Goal: Task Accomplishment & Management: Use online tool/utility

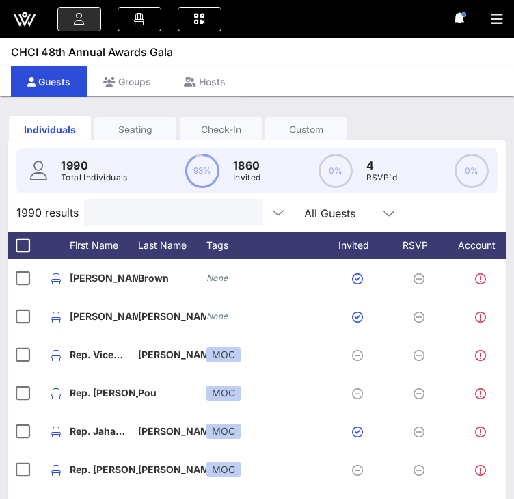
click at [161, 222] on input "text" at bounding box center [172, 213] width 160 height 18
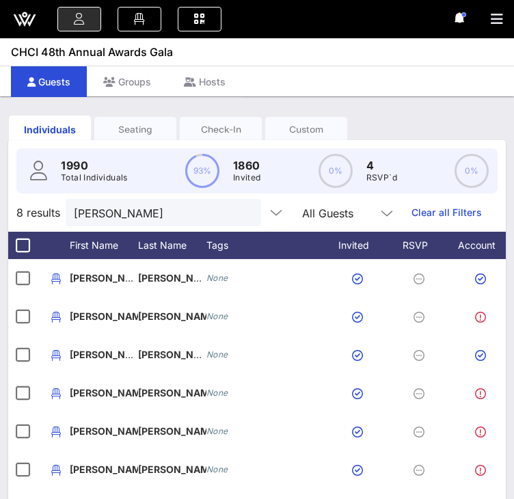
click at [127, 128] on div "Seating" at bounding box center [135, 129] width 82 height 13
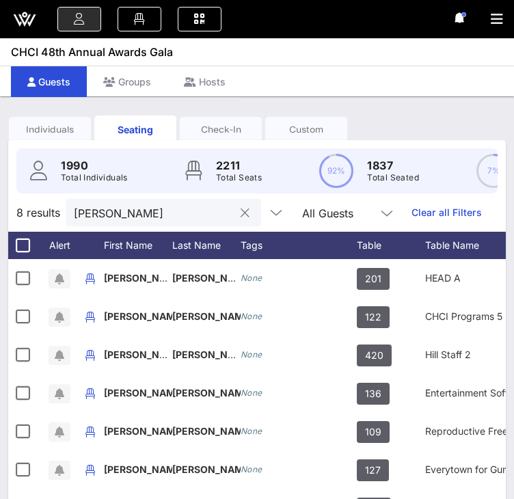
drag, startPoint x: 106, startPoint y: 218, endPoint x: 122, endPoint y: 223, distance: 17.1
click at [106, 219] on input "[PERSON_NAME]" at bounding box center [154, 213] width 160 height 18
drag, startPoint x: 90, startPoint y: 224, endPoint x: 47, endPoint y: 225, distance: 43.8
click at [47, 225] on div "8 results [PERSON_NAME] All Guests Clear all Filters" at bounding box center [257, 213] width 498 height 38
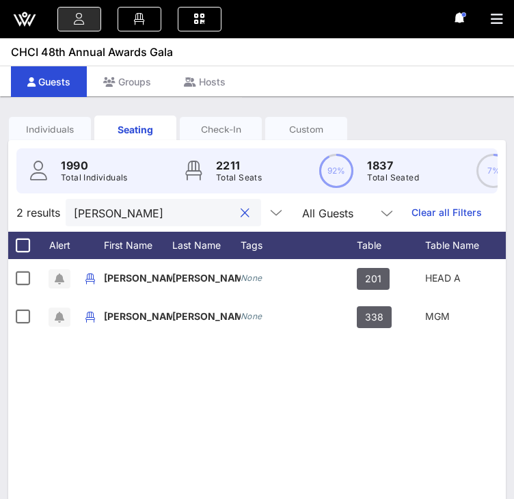
click at [109, 220] on input "[PERSON_NAME]" at bounding box center [154, 213] width 160 height 18
drag, startPoint x: 108, startPoint y: 224, endPoint x: 10, endPoint y: 215, distance: 98.2
click at [10, 216] on div "2 results [PERSON_NAME] All Guests Clear all Filters" at bounding box center [257, 213] width 498 height 38
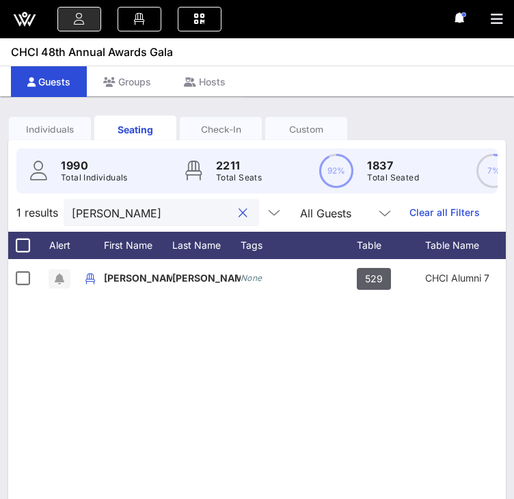
drag, startPoint x: 155, startPoint y: 221, endPoint x: 42, endPoint y: 214, distance: 112.4
click at [43, 214] on div "1 results [PERSON_NAME] All Guests Clear all Filters" at bounding box center [257, 213] width 498 height 38
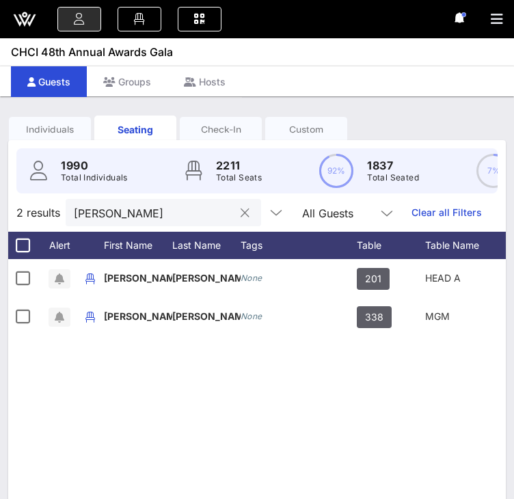
click at [103, 222] on input "[PERSON_NAME]" at bounding box center [154, 213] width 160 height 18
drag, startPoint x: 107, startPoint y: 224, endPoint x: 32, endPoint y: 211, distance: 75.7
click at [32, 211] on div "2 results [PERSON_NAME] All Guests Clear all Filters" at bounding box center [257, 213] width 498 height 38
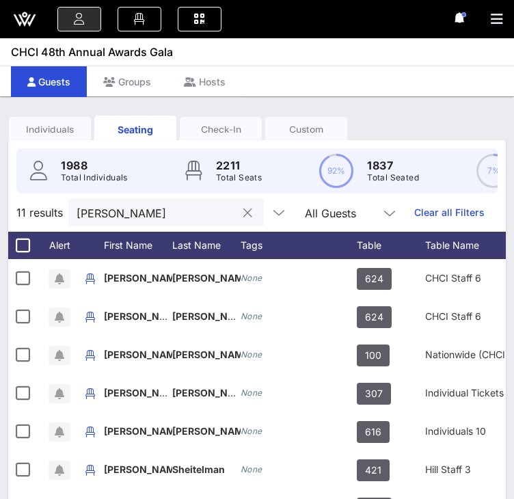
click at [118, 220] on input "[PERSON_NAME]" at bounding box center [157, 213] width 160 height 18
drag, startPoint x: 124, startPoint y: 224, endPoint x: 25, endPoint y: 216, distance: 99.5
click at [25, 216] on div "11 results [PERSON_NAME] All Guests Clear all Filters" at bounding box center [257, 213] width 498 height 38
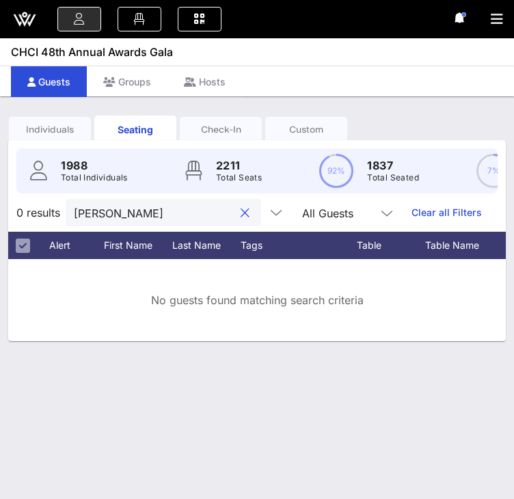
drag, startPoint x: 109, startPoint y: 222, endPoint x: 54, endPoint y: 224, distance: 55.4
click at [54, 224] on div "0 results [PERSON_NAME] All Guests Clear all Filters" at bounding box center [257, 213] width 498 height 38
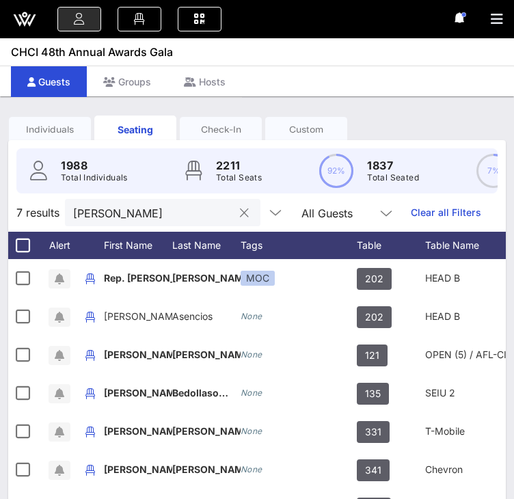
click at [161, 222] on input "[PERSON_NAME]" at bounding box center [153, 213] width 160 height 18
drag, startPoint x: 109, startPoint y: 219, endPoint x: 32, endPoint y: 217, distance: 77.3
click at [32, 217] on div "7 results [PERSON_NAME] All Guests Clear all Filters" at bounding box center [257, 213] width 498 height 38
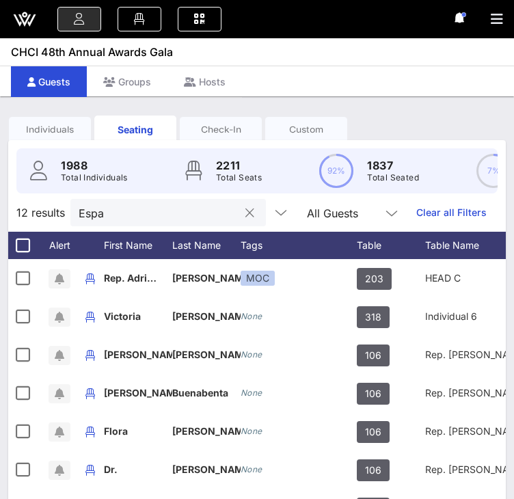
click at [125, 222] on input "Espa" at bounding box center [159, 213] width 160 height 18
click at [109, 222] on input "Espa" at bounding box center [159, 213] width 160 height 18
click at [55, 222] on div "12 results Espa All Guests Clear all Filters" at bounding box center [257, 213] width 498 height 38
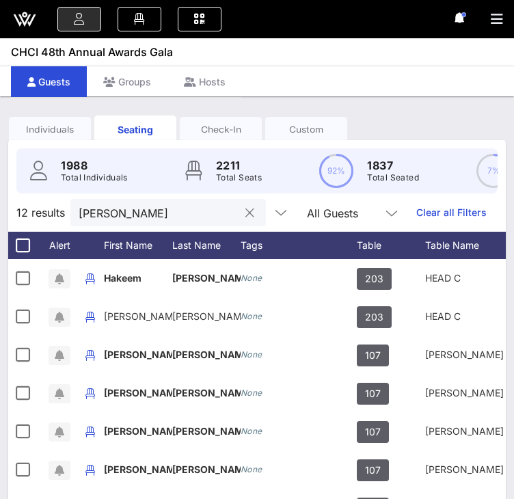
click at [124, 222] on input "[PERSON_NAME]" at bounding box center [159, 213] width 160 height 18
drag, startPoint x: 129, startPoint y: 226, endPoint x: 18, endPoint y: 222, distance: 110.2
click at [18, 222] on div "12 results [PERSON_NAME] All Guests Clear all Filters" at bounding box center [257, 213] width 498 height 38
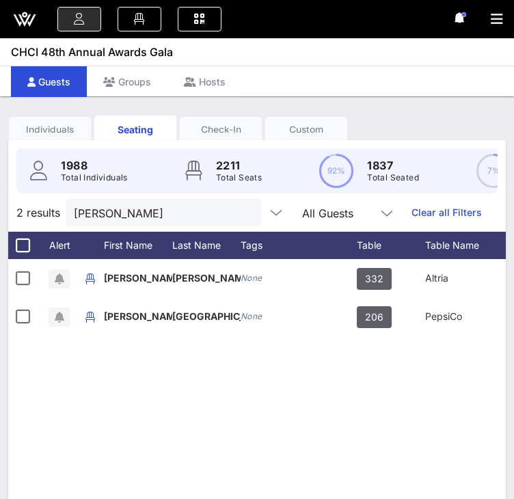
click at [124, 232] on div "2 results [PERSON_NAME] All Guests Clear all Filters" at bounding box center [257, 213] width 498 height 38
drag, startPoint x: 124, startPoint y: 222, endPoint x: 53, endPoint y: 222, distance: 71.8
click at [59, 222] on div "2 results [PERSON_NAME] All Guests Clear all Filters" at bounding box center [257, 213] width 498 height 38
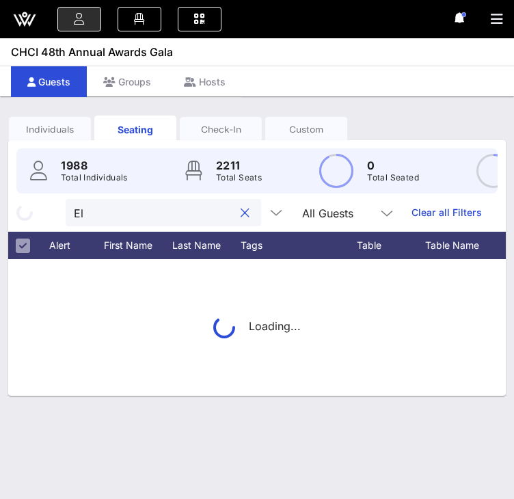
type input "E"
type input "C"
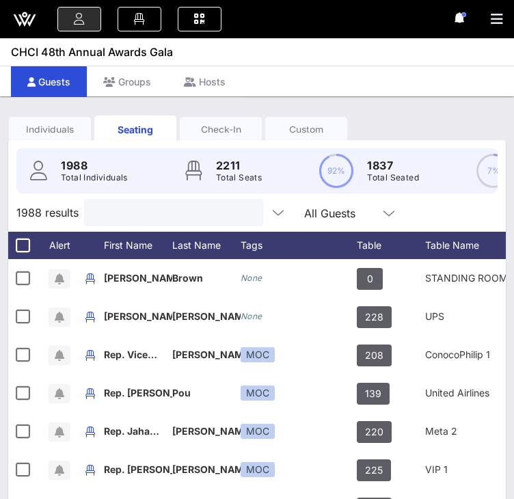
click at [116, 222] on input "text" at bounding box center [172, 213] width 160 height 18
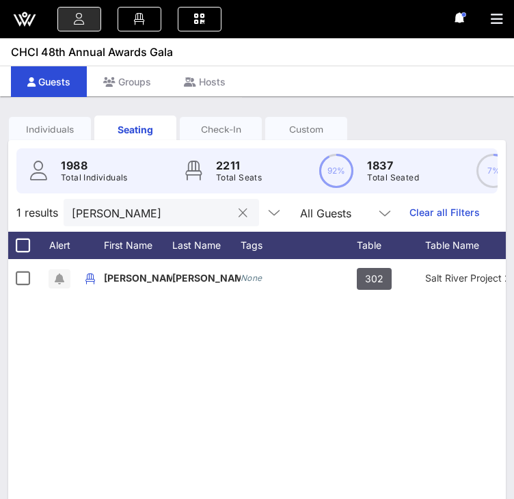
click at [160, 222] on input "[PERSON_NAME]" at bounding box center [152, 213] width 160 height 18
drag, startPoint x: 134, startPoint y: 223, endPoint x: 24, endPoint y: 219, distance: 110.2
click at [24, 219] on div "1 results [PERSON_NAME] All Guests Clear all Filters" at bounding box center [257, 213] width 498 height 38
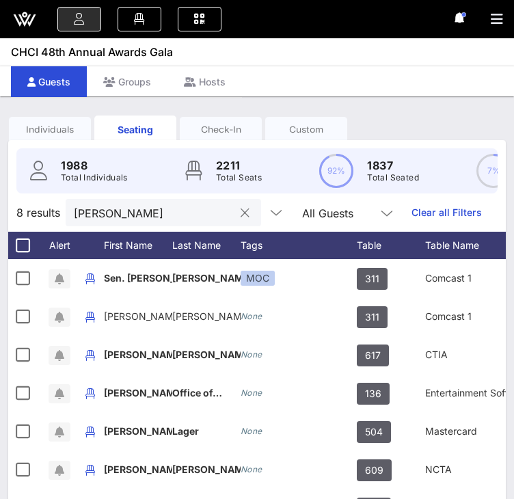
click at [170, 222] on input "[PERSON_NAME]" at bounding box center [154, 213] width 160 height 18
drag, startPoint x: 122, startPoint y: 220, endPoint x: 38, endPoint y: 222, distance: 84.1
click at [38, 222] on div "8 results [PERSON_NAME] All Guests Clear all Filters" at bounding box center [257, 213] width 498 height 38
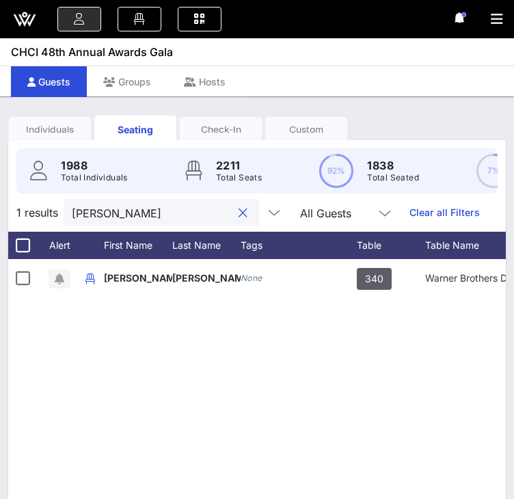
click at [130, 222] on input "[PERSON_NAME]" at bounding box center [152, 213] width 160 height 18
drag, startPoint x: 131, startPoint y: 226, endPoint x: 36, endPoint y: 224, distance: 95.8
click at [35, 225] on div "1 results [PERSON_NAME] All Guests Clear all Filters" at bounding box center [257, 213] width 498 height 38
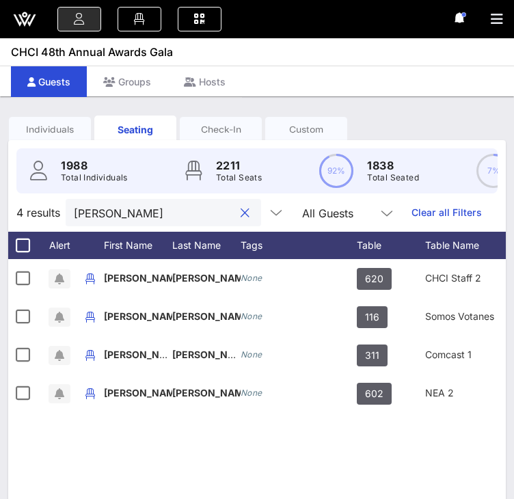
click at [109, 222] on input "[PERSON_NAME]" at bounding box center [154, 213] width 160 height 18
drag, startPoint x: 118, startPoint y: 225, endPoint x: 50, endPoint y: 220, distance: 67.9
click at [50, 220] on div "4 results [PERSON_NAME] All Guests Clear all Filters" at bounding box center [257, 213] width 498 height 38
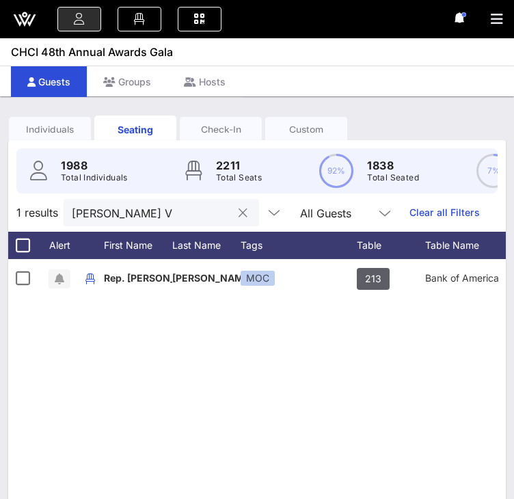
click at [140, 226] on div "[PERSON_NAME] V" at bounding box center [152, 212] width 160 height 27
drag, startPoint x: 133, startPoint y: 220, endPoint x: 39, endPoint y: 209, distance: 94.4
click at [38, 208] on div "1988 Total Individuals 2211 Total Seats 92% 1838 Total Seated 7% 150 Total Unse…" at bounding box center [257, 404] width 498 height 529
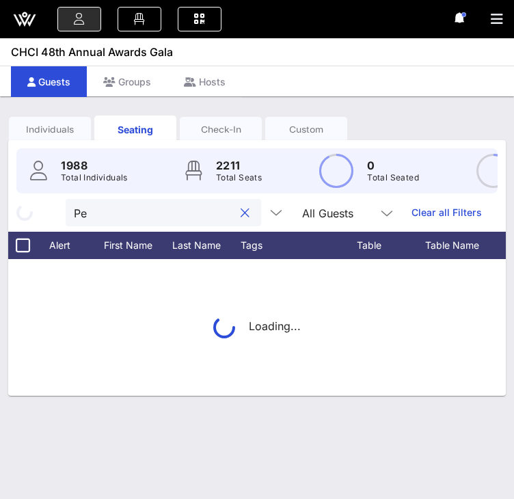
type input "P"
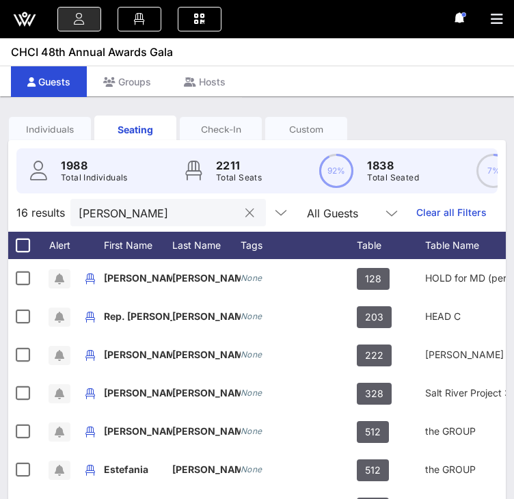
drag, startPoint x: 137, startPoint y: 241, endPoint x: 137, endPoint y: 227, distance: 13.7
click at [137, 232] on div "16 results [PERSON_NAME] All Guests Clear all Filters" at bounding box center [257, 213] width 498 height 38
drag, startPoint x: 137, startPoint y: 225, endPoint x: 42, endPoint y: 217, distance: 94.7
click at [42, 217] on div "16 results [PERSON_NAME] All Guests Clear all Filters" at bounding box center [257, 213] width 498 height 38
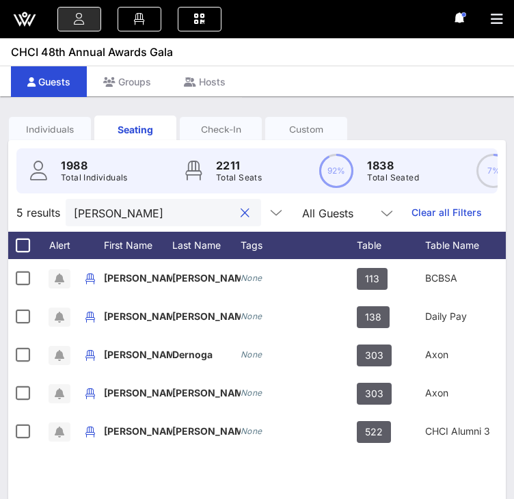
drag, startPoint x: 133, startPoint y: 224, endPoint x: 12, endPoint y: 209, distance: 122.1
click at [12, 209] on div "1988 Total Individuals 2211 Total Seats 92% 1838 Total Seated 7% 150 Total Unse…" at bounding box center [257, 404] width 498 height 529
click at [8, 202] on div "1988 Total Individuals 2211 Total Seats 92% 1838 Total Seated 7% 150 Total Unse…" at bounding box center [257, 171] width 514 height 62
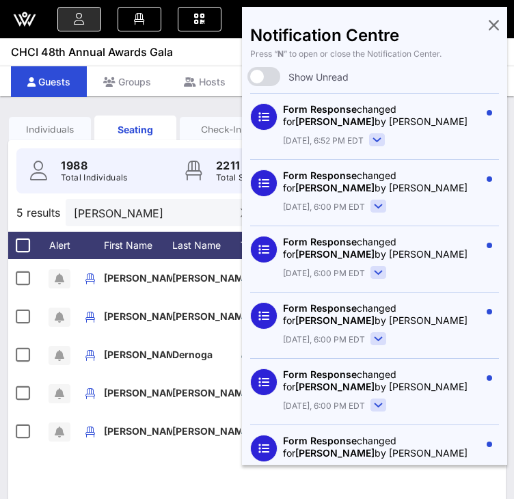
click at [120, 222] on input "[PERSON_NAME]" at bounding box center [154, 213] width 160 height 18
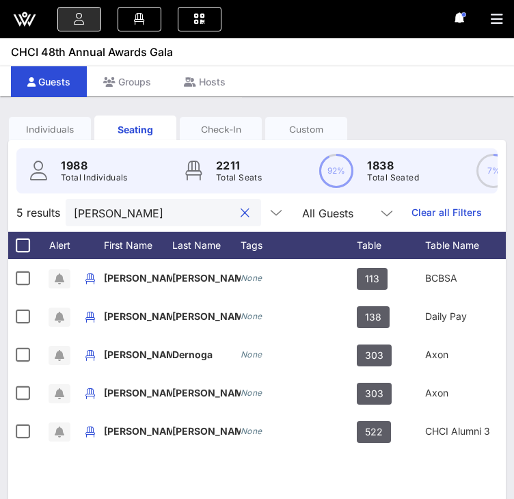
drag, startPoint x: 142, startPoint y: 227, endPoint x: 44, endPoint y: 211, distance: 99.7
click at [44, 211] on div "5 results [PERSON_NAME] All Guests Clear all Filters" at bounding box center [257, 213] width 498 height 38
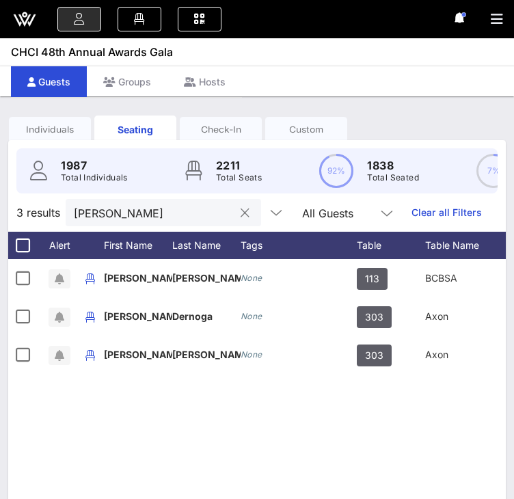
click at [127, 217] on input "[PERSON_NAME]" at bounding box center [154, 213] width 160 height 18
drag, startPoint x: 61, startPoint y: 219, endPoint x: 8, endPoint y: 217, distance: 52.7
click at [8, 217] on div "3 results [PERSON_NAME] All Guests Clear all Filters" at bounding box center [257, 213] width 498 height 38
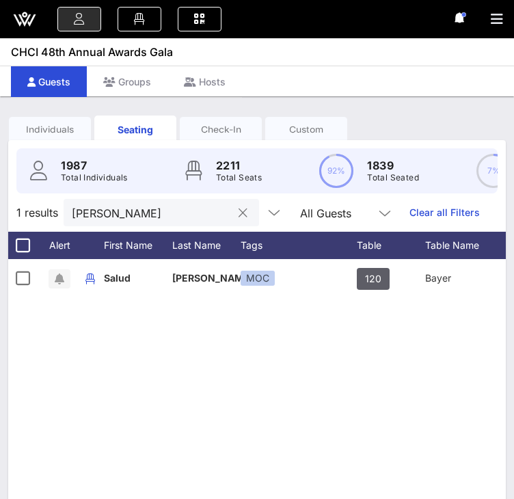
click at [115, 222] on input "[PERSON_NAME]" at bounding box center [152, 213] width 160 height 18
drag, startPoint x: 120, startPoint y: 222, endPoint x: 0, endPoint y: 216, distance: 119.8
click at [0, 217] on div "Individuals Seating Check-In Custom 1987 Total Individuals 2211 Total Seats 92%…" at bounding box center [257, 389] width 514 height 587
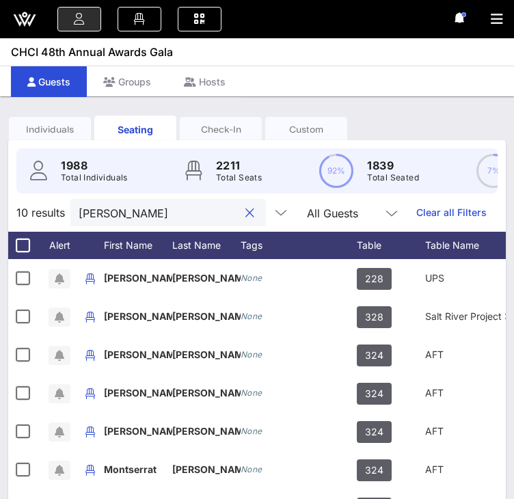
click at [161, 220] on input "[PERSON_NAME]" at bounding box center [159, 213] width 160 height 18
drag, startPoint x: 135, startPoint y: 224, endPoint x: 30, endPoint y: 219, distance: 105.5
click at [30, 219] on div "10 results [PERSON_NAME] All Guests Clear all Filters" at bounding box center [257, 213] width 498 height 38
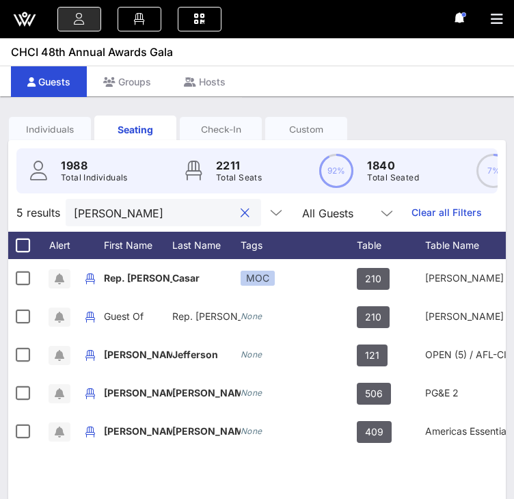
click at [119, 221] on input "[PERSON_NAME]" at bounding box center [154, 213] width 160 height 18
drag, startPoint x: 57, startPoint y: 224, endPoint x: 7, endPoint y: 194, distance: 58.9
click at [9, 196] on div "1988 Total Individuals 2211 Total Seats 92% 1840 Total Seated 7% 148 Total Unse…" at bounding box center [257, 404] width 498 height 529
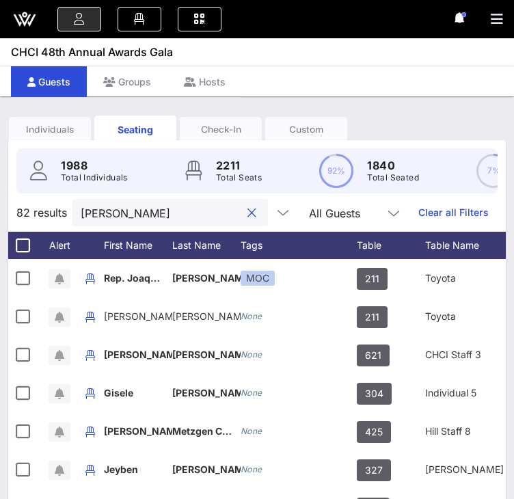
drag, startPoint x: 152, startPoint y: 217, endPoint x: 60, endPoint y: 224, distance: 92.6
click at [60, 224] on div "82 results [PERSON_NAME] All Guests Clear all Filters" at bounding box center [257, 213] width 498 height 38
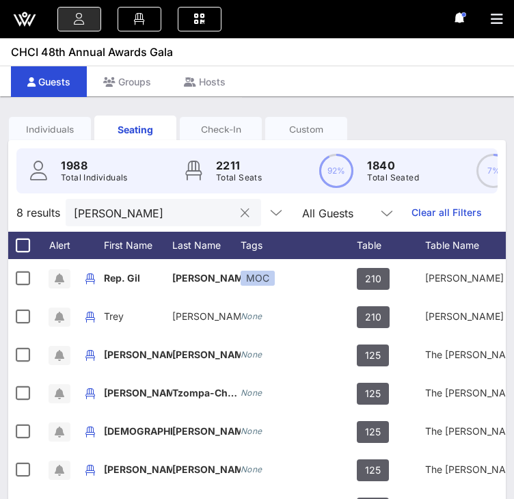
click at [118, 221] on input "[PERSON_NAME]" at bounding box center [154, 213] width 160 height 18
drag, startPoint x: 122, startPoint y: 224, endPoint x: 35, endPoint y: 214, distance: 88.1
click at [35, 214] on div "8 results [PERSON_NAME] All Guests Clear all Filters" at bounding box center [257, 213] width 498 height 38
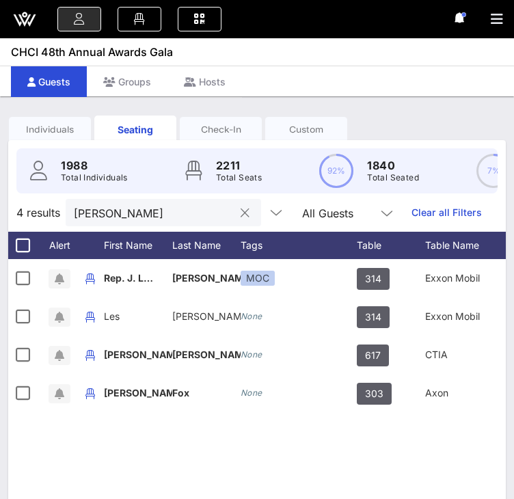
click at [120, 222] on input "[PERSON_NAME]" at bounding box center [154, 213] width 160 height 18
drag, startPoint x: 114, startPoint y: 221, endPoint x: 30, endPoint y: 217, distance: 83.5
click at [30, 217] on div "4 results [PERSON_NAME] All Guests Clear all Filters" at bounding box center [257, 213] width 498 height 38
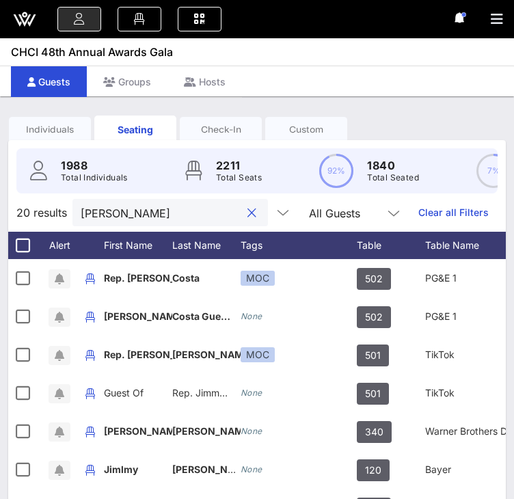
click at [139, 222] on input "[PERSON_NAME]" at bounding box center [161, 213] width 160 height 18
drag, startPoint x: 104, startPoint y: 222, endPoint x: 10, endPoint y: 217, distance: 93.8
click at [10, 217] on div "20 results [PERSON_NAME] All Guests Clear all Filters" at bounding box center [257, 213] width 498 height 38
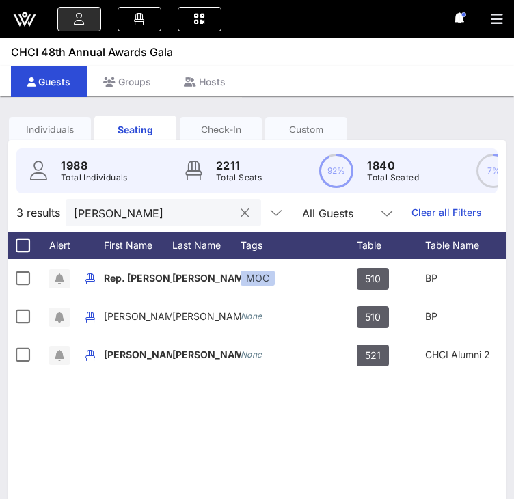
click at [131, 226] on div "[PERSON_NAME]" at bounding box center [154, 212] width 160 height 27
drag, startPoint x: 120, startPoint y: 220, endPoint x: 36, endPoint y: 223, distance: 84.2
click at [36, 223] on div "3 results [PERSON_NAME] All Guests Clear all Filters" at bounding box center [257, 213] width 498 height 38
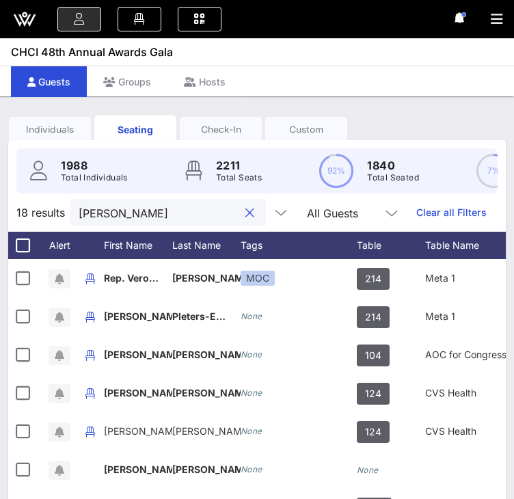
click at [134, 222] on input "[PERSON_NAME]" at bounding box center [159, 213] width 160 height 18
drag, startPoint x: 139, startPoint y: 222, endPoint x: 44, endPoint y: 219, distance: 95.1
click at [44, 219] on div "18 results [PERSON_NAME] All Guests Clear all Filters" at bounding box center [257, 213] width 498 height 38
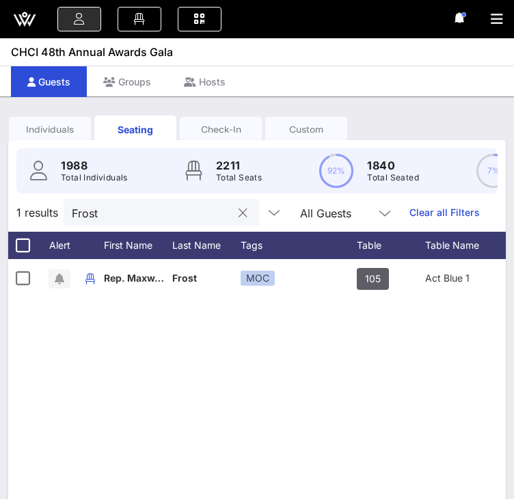
click at [134, 222] on input "Frost" at bounding box center [152, 213] width 160 height 18
drag, startPoint x: 113, startPoint y: 224, endPoint x: 44, endPoint y: 226, distance: 69.1
click at [44, 226] on div "1 results Frost All Guests Clear all Filters" at bounding box center [257, 213] width 498 height 38
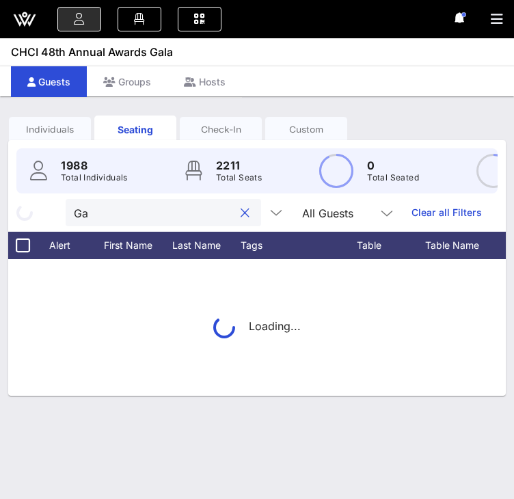
type input "G"
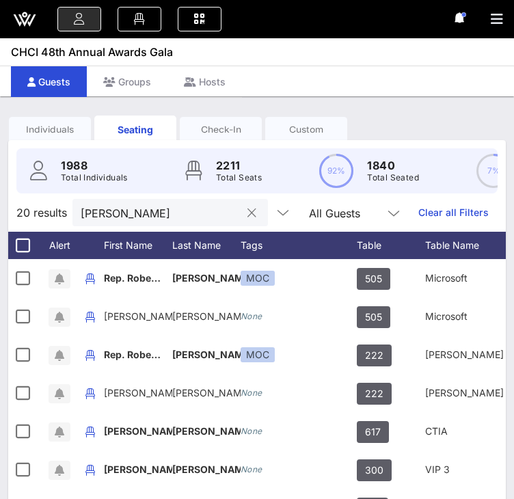
click at [140, 222] on input "[PERSON_NAME]" at bounding box center [161, 213] width 160 height 18
drag, startPoint x: 130, startPoint y: 222, endPoint x: 68, endPoint y: 223, distance: 61.6
click at [68, 223] on div "20 results [PERSON_NAME] All Guests Clear all Filters" at bounding box center [257, 213] width 498 height 38
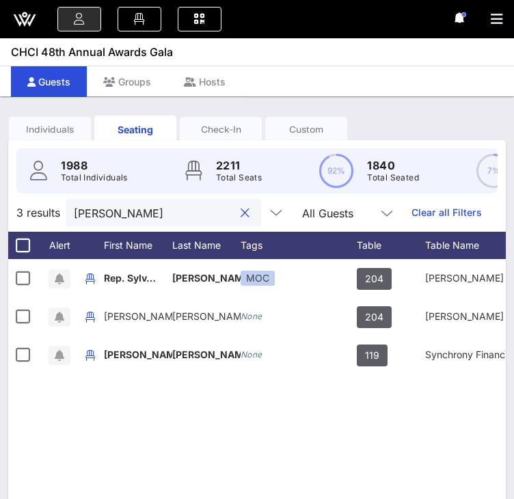
click at [131, 226] on div "[PERSON_NAME]" at bounding box center [154, 212] width 160 height 27
drag, startPoint x: 57, startPoint y: 223, endPoint x: 14, endPoint y: 223, distance: 43.8
click at [14, 223] on div "3 results [PERSON_NAME] All Guests Clear all Filters" at bounding box center [257, 213] width 498 height 38
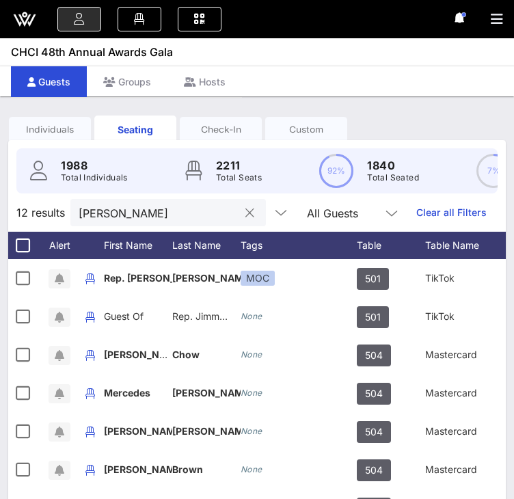
click at [57, 222] on div "12 results [PERSON_NAME] All Guests Clear all Filters" at bounding box center [257, 213] width 498 height 38
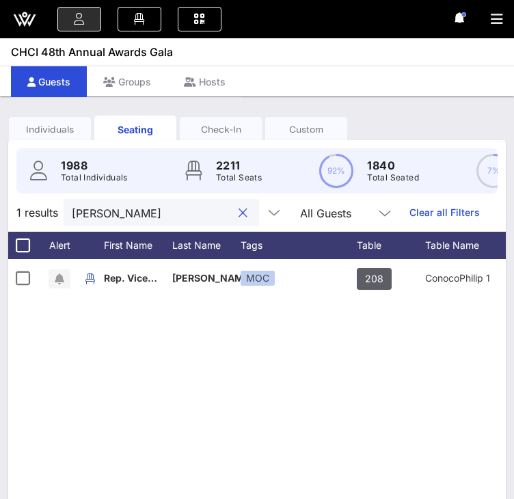
drag, startPoint x: 157, startPoint y: 226, endPoint x: 38, endPoint y: 228, distance: 118.3
click at [38, 228] on div "1 results [PERSON_NAME] All Guests Clear all Filters" at bounding box center [257, 213] width 498 height 38
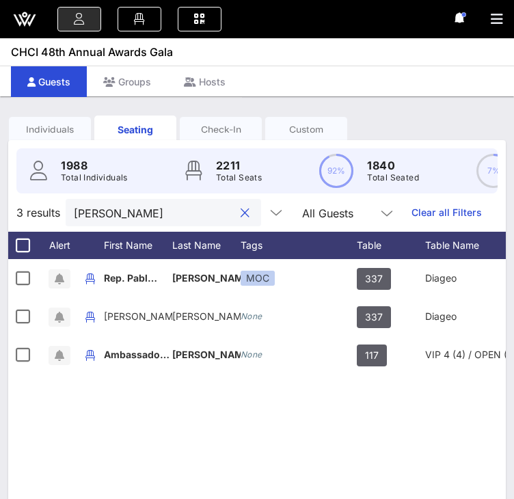
drag, startPoint x: 116, startPoint y: 223, endPoint x: 61, endPoint y: 224, distance: 54.7
click at [61, 224] on div "3 results [PERSON_NAME] All Guests Clear all Filters" at bounding box center [257, 213] width 498 height 38
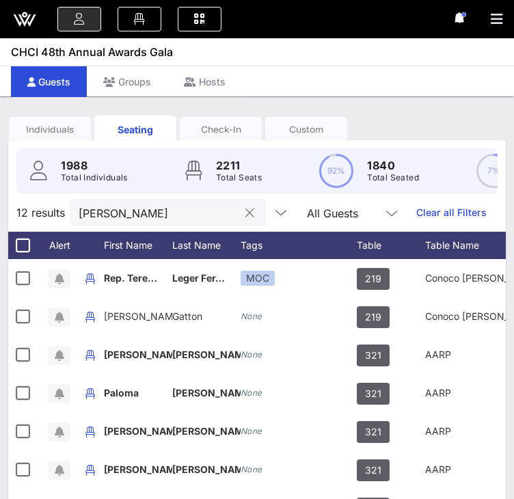
drag, startPoint x: 202, startPoint y: 220, endPoint x: 182, endPoint y: 224, distance: 20.9
click at [201, 220] on input "[PERSON_NAME]" at bounding box center [159, 213] width 160 height 18
drag, startPoint x: 140, startPoint y: 224, endPoint x: 43, endPoint y: 202, distance: 98.7
click at [44, 202] on div "1988 Total Individuals 2211 Total Seats 92% 1840 Total Seated 7% 148 Total Unse…" at bounding box center [257, 404] width 498 height 529
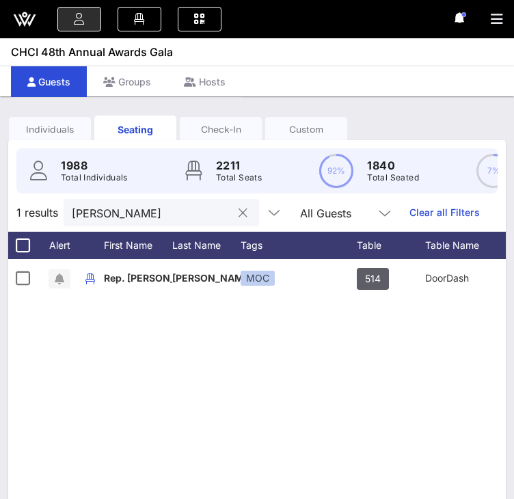
drag, startPoint x: 101, startPoint y: 228, endPoint x: 107, endPoint y: 226, distance: 7.1
click at [101, 222] on input "[PERSON_NAME]" at bounding box center [152, 213] width 160 height 18
drag, startPoint x: 114, startPoint y: 224, endPoint x: 8, endPoint y: 208, distance: 107.8
click at [17, 210] on div "1988 Total Individuals 2211 Total Seats 92% 1840 Total Seated 7% 148 Total Unse…" at bounding box center [257, 404] width 498 height 529
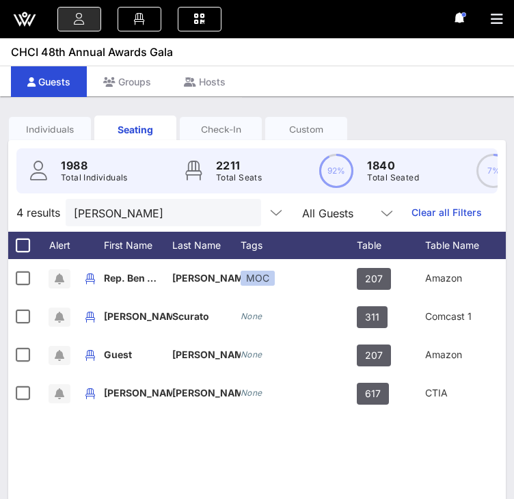
drag, startPoint x: 172, startPoint y: 217, endPoint x: 31, endPoint y: 222, distance: 141.6
click at [172, 217] on input "[PERSON_NAME]" at bounding box center [154, 213] width 160 height 18
click at [33, 222] on div "4 results [PERSON_NAME] All Guests Clear all Filters" at bounding box center [257, 213] width 498 height 38
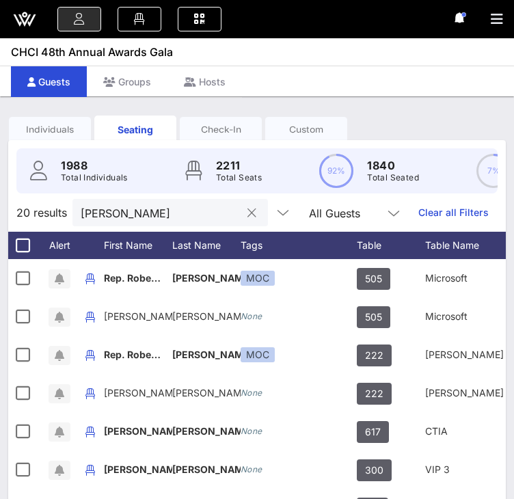
click at [124, 222] on input "[PERSON_NAME]" at bounding box center [161, 213] width 160 height 18
drag, startPoint x: 74, startPoint y: 223, endPoint x: 24, endPoint y: 220, distance: 50.0
click at [24, 220] on div "20 results [PERSON_NAME] All Guests Clear all Filters" at bounding box center [257, 213] width 498 height 38
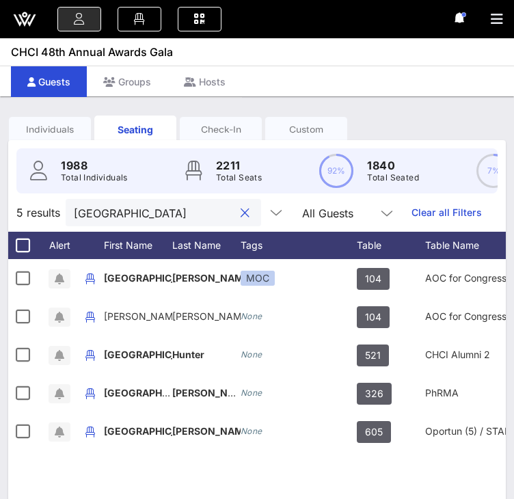
type input "[GEOGRAPHIC_DATA]"
drag, startPoint x: 131, startPoint y: 224, endPoint x: 24, endPoint y: 220, distance: 106.8
click at [24, 220] on div "5 results Alexandria All Guests Clear all Filters" at bounding box center [257, 213] width 498 height 38
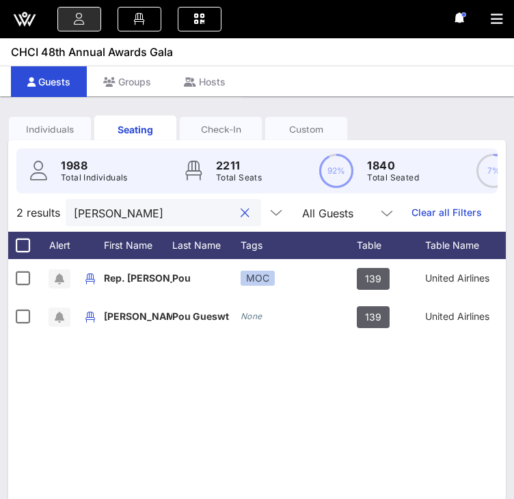
drag, startPoint x: 140, startPoint y: 226, endPoint x: 38, endPoint y: 228, distance: 101.2
click at [38, 228] on div "2 results [PERSON_NAME] All Guests Clear all Filters" at bounding box center [257, 213] width 498 height 38
click at [161, 220] on input "[PERSON_NAME]" at bounding box center [154, 213] width 160 height 18
drag, startPoint x: 161, startPoint y: 224, endPoint x: 56, endPoint y: 208, distance: 106.6
click at [56, 208] on div "1988 Total Individuals 2211 Total Seats 92% 1840 Total Seated 7% 148 Total Unse…" at bounding box center [257, 404] width 498 height 529
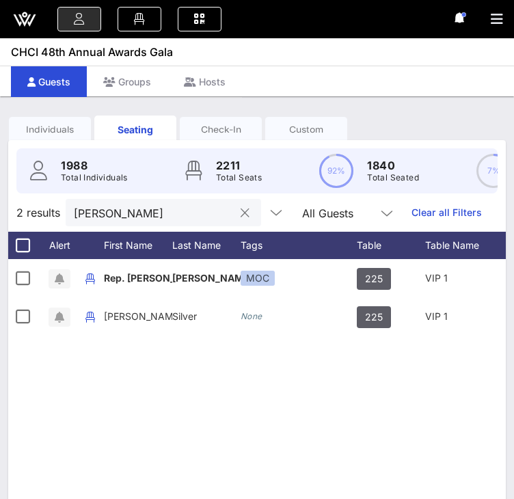
click at [135, 217] on input "[PERSON_NAME]" at bounding box center [154, 213] width 160 height 18
drag, startPoint x: 148, startPoint y: 220, endPoint x: 35, endPoint y: 216, distance: 112.9
click at [35, 216] on div "2 results [PERSON_NAME] All Guests Clear all Filters" at bounding box center [257, 213] width 498 height 38
click at [131, 222] on input "[PERSON_NAME]" at bounding box center [154, 213] width 160 height 18
drag, startPoint x: 137, startPoint y: 222, endPoint x: 8, endPoint y: 219, distance: 129.3
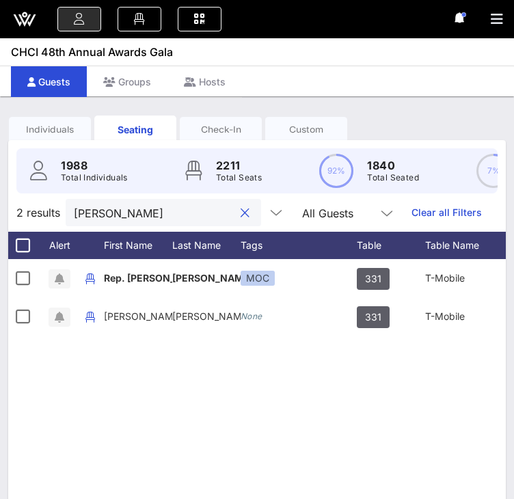
click at [8, 219] on div "2 results [PERSON_NAME] All Guests Clear all Filters" at bounding box center [257, 213] width 498 height 38
click at [142, 213] on div "[PERSON_NAME]" at bounding box center [154, 212] width 160 height 27
drag, startPoint x: 127, startPoint y: 228, endPoint x: 34, endPoint y: 227, distance: 93.7
click at [34, 227] on div "2 results [PERSON_NAME] All Guests Clear all Filters" at bounding box center [257, 213] width 498 height 38
click at [161, 222] on input "[PERSON_NAME]" at bounding box center [154, 213] width 160 height 18
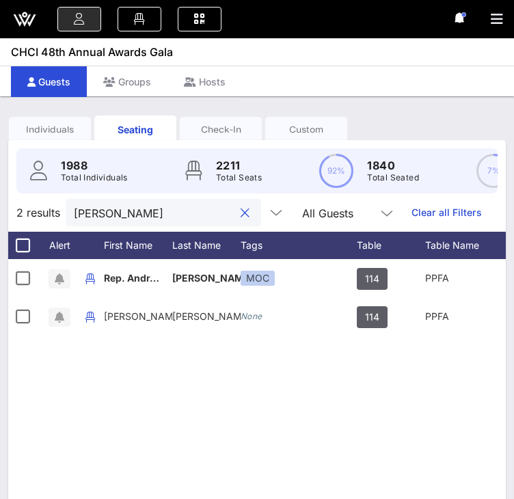
drag, startPoint x: 167, startPoint y: 224, endPoint x: 4, endPoint y: 225, distance: 162.8
click at [4, 225] on div "Individuals Seating Check-In Custom 1988 Total Individuals 2211 Total Seats 92%…" at bounding box center [257, 389] width 514 height 587
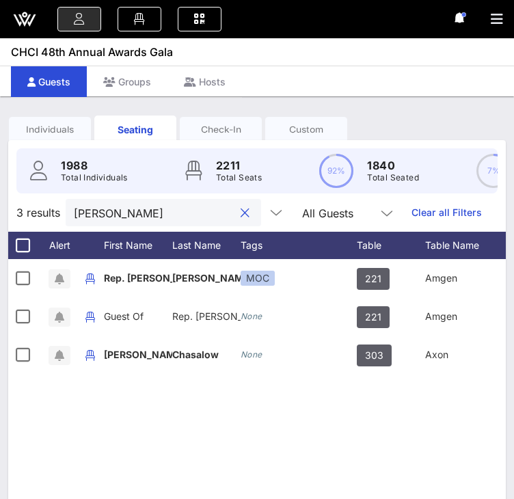
drag, startPoint x: 155, startPoint y: 220, endPoint x: 36, endPoint y: 211, distance: 119.4
click at [36, 211] on div "1988 Total Individuals 2211 Total Seats 92% 1840 Total Seated 7% 148 Total Unse…" at bounding box center [257, 404] width 498 height 529
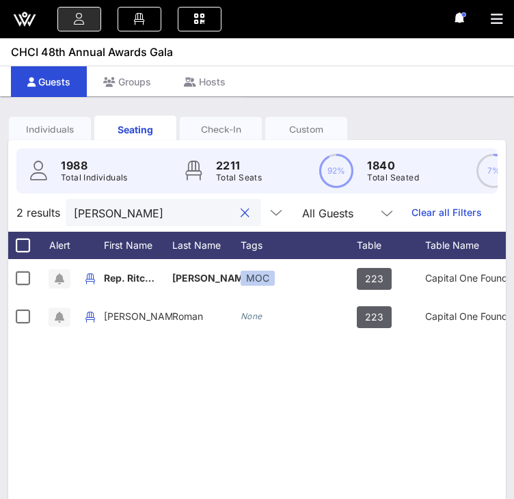
drag, startPoint x: 136, startPoint y: 228, endPoint x: 109, endPoint y: 223, distance: 27.8
click at [135, 222] on input "[PERSON_NAME]" at bounding box center [154, 213] width 160 height 18
drag, startPoint x: 107, startPoint y: 222, endPoint x: 20, endPoint y: 215, distance: 87.1
click at [21, 215] on div "2 results [PERSON_NAME] All Guests Clear all Filters" at bounding box center [257, 213] width 498 height 38
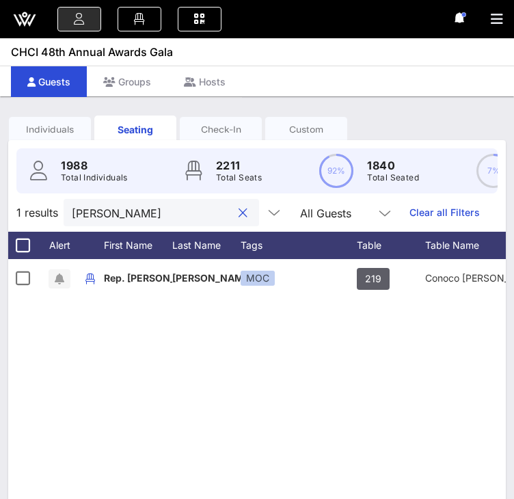
click at [154, 222] on input "[PERSON_NAME]" at bounding box center [152, 213] width 160 height 18
drag, startPoint x: 159, startPoint y: 222, endPoint x: 31, endPoint y: 221, distance: 127.9
click at [33, 221] on div "1 results [PERSON_NAME] All Guests Clear all Filters" at bounding box center [257, 213] width 498 height 38
type input "K"
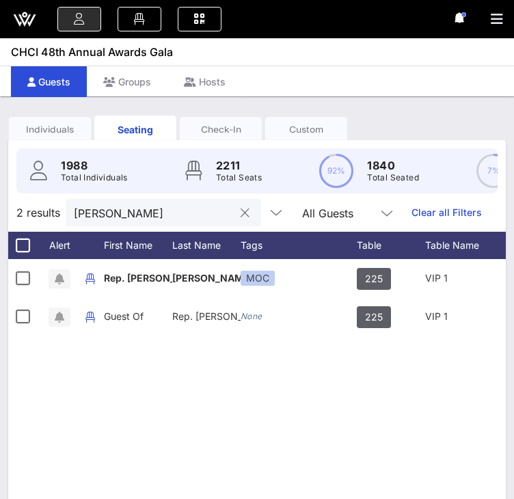
click at [150, 222] on input "[PERSON_NAME]" at bounding box center [154, 213] width 160 height 18
drag, startPoint x: 126, startPoint y: 224, endPoint x: 12, endPoint y: 221, distance: 114.3
click at [12, 221] on div "2 results [PERSON_NAME] All Guests Clear all Filters" at bounding box center [257, 213] width 498 height 38
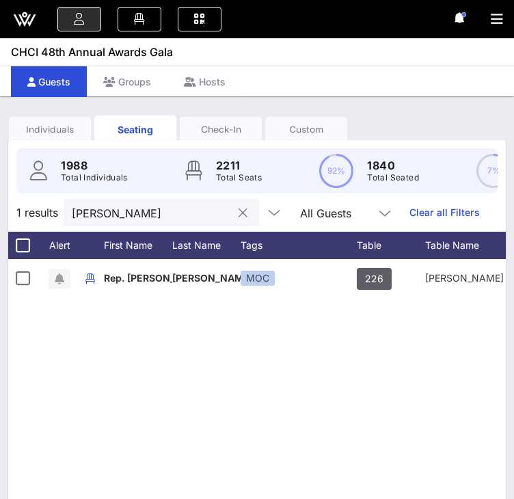
click at [118, 222] on input "[PERSON_NAME]" at bounding box center [152, 213] width 160 height 18
drag, startPoint x: 153, startPoint y: 226, endPoint x: 12, endPoint y: 216, distance: 141.9
click at [16, 220] on div "1 results [PERSON_NAME] All Guests Clear all Filters" at bounding box center [257, 213] width 498 height 38
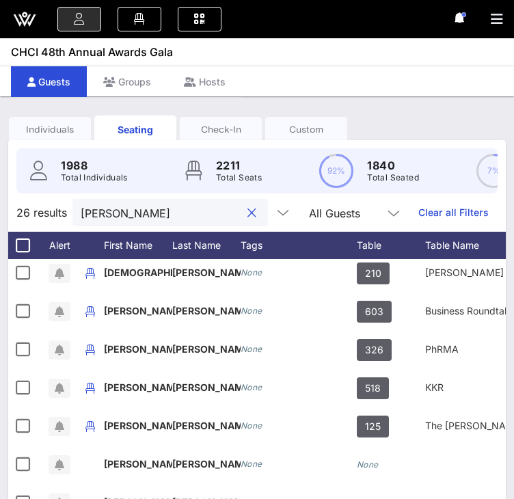
scroll to position [205, 0]
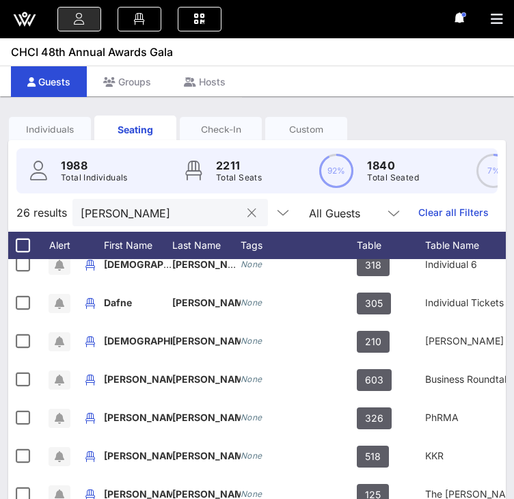
click at [133, 216] on div "[PERSON_NAME]" at bounding box center [161, 212] width 160 height 27
drag, startPoint x: 105, startPoint y: 219, endPoint x: 25, endPoint y: 220, distance: 80.0
click at [36, 217] on div "26 results [PERSON_NAME] All Guests Clear all Filters" at bounding box center [257, 213] width 498 height 38
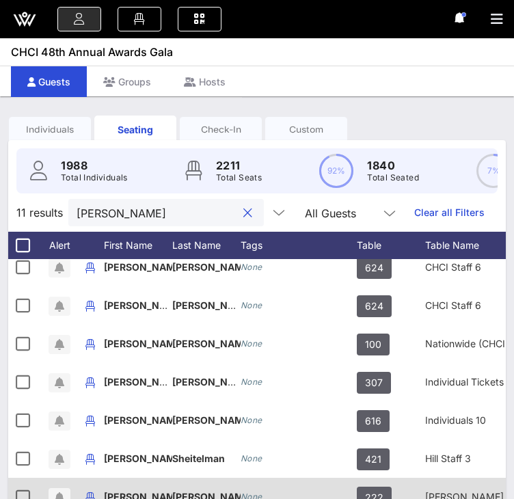
scroll to position [21, 0]
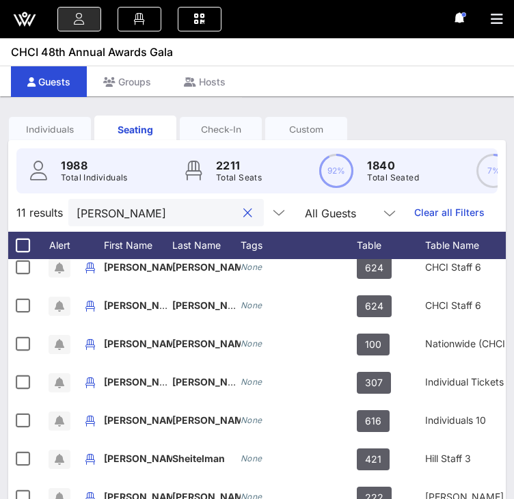
drag, startPoint x: 134, startPoint y: 226, endPoint x: 54, endPoint y: 219, distance: 80.4
click at [57, 222] on div "11 results [PERSON_NAME] All Guests Clear all Filters" at bounding box center [257, 213] width 498 height 38
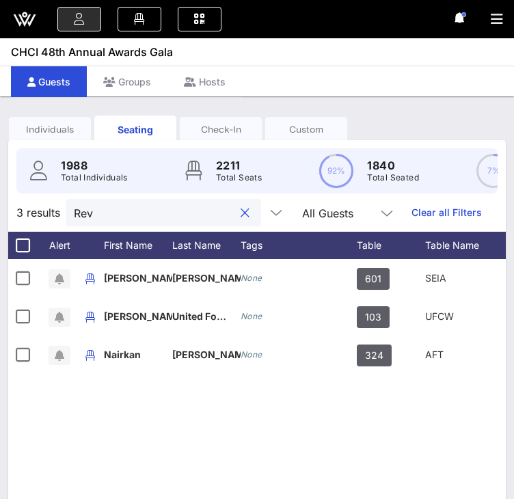
scroll to position [0, 0]
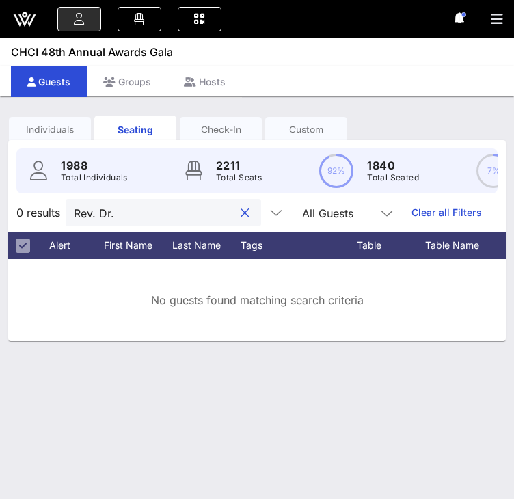
drag, startPoint x: 114, startPoint y: 226, endPoint x: -1, endPoint y: 218, distance: 115.2
click at [0, 218] on html "Event Builder Guests Floor Plan QR Scanner CHCI 48th Annual Awards Gala All Eve…" at bounding box center [257, 249] width 514 height 499
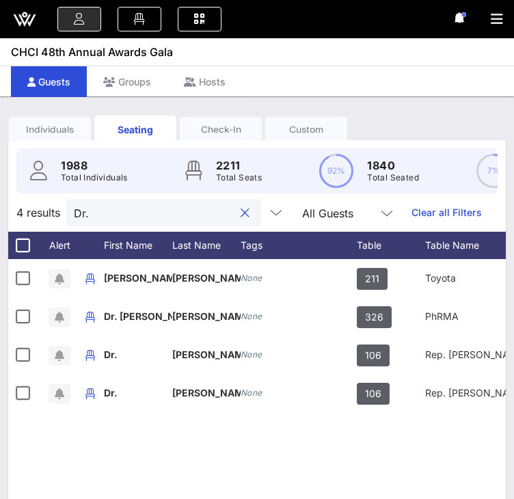
drag, startPoint x: 107, startPoint y: 220, endPoint x: 11, endPoint y: 217, distance: 96.5
click at [11, 217] on div "4 results Dr. All Guests Clear all Filters" at bounding box center [257, 213] width 498 height 38
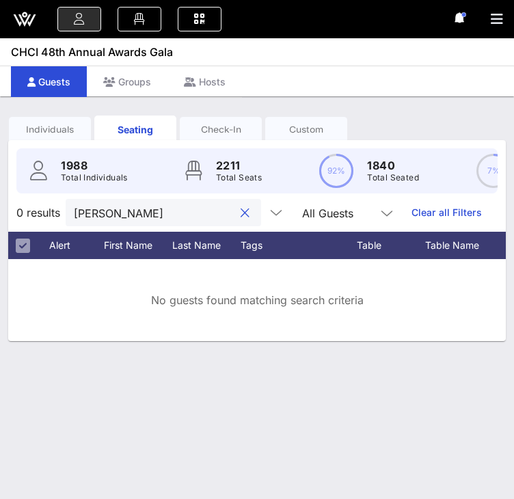
drag, startPoint x: 133, startPoint y: 223, endPoint x: 43, endPoint y: 222, distance: 90.3
click at [43, 222] on div "0 results [PERSON_NAME] All Guests Clear all Filters" at bounding box center [257, 213] width 498 height 38
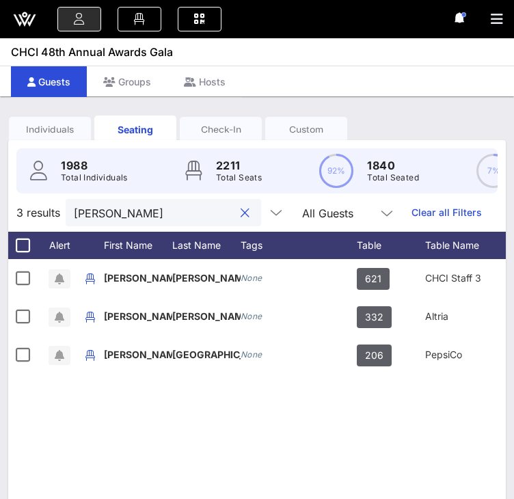
drag, startPoint x: 114, startPoint y: 224, endPoint x: 47, endPoint y: 224, distance: 67.0
click at [47, 224] on div "3 results [PERSON_NAME] All Guests Clear all Filters" at bounding box center [257, 213] width 498 height 38
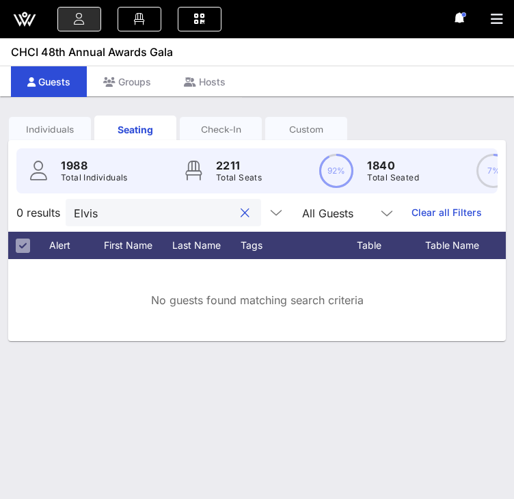
drag, startPoint x: 109, startPoint y: 220, endPoint x: 37, endPoint y: 222, distance: 71.8
click at [37, 222] on div "0 results [PERSON_NAME] All Guests Clear all Filters" at bounding box center [257, 213] width 498 height 38
drag, startPoint x: 93, startPoint y: 223, endPoint x: 25, endPoint y: 225, distance: 68.4
click at [39, 224] on div "0 results [PERSON_NAME] All Guests Clear all Filters" at bounding box center [257, 213] width 498 height 38
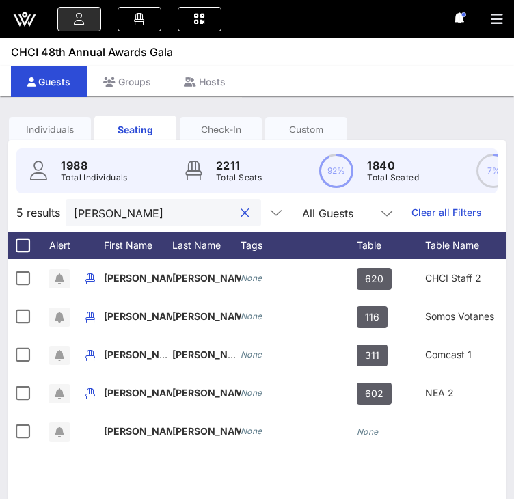
drag, startPoint x: 124, startPoint y: 224, endPoint x: 18, endPoint y: 218, distance: 106.1
click at [18, 218] on div "5 results [PERSON_NAME] All Guests Clear all Filters" at bounding box center [257, 213] width 498 height 38
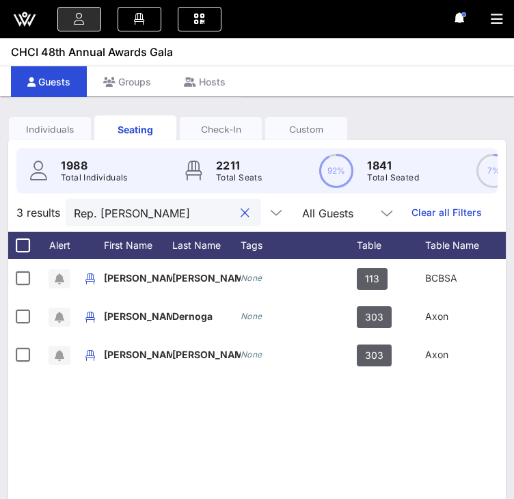
click at [155, 222] on input "Rep. [PERSON_NAME]" at bounding box center [154, 213] width 160 height 18
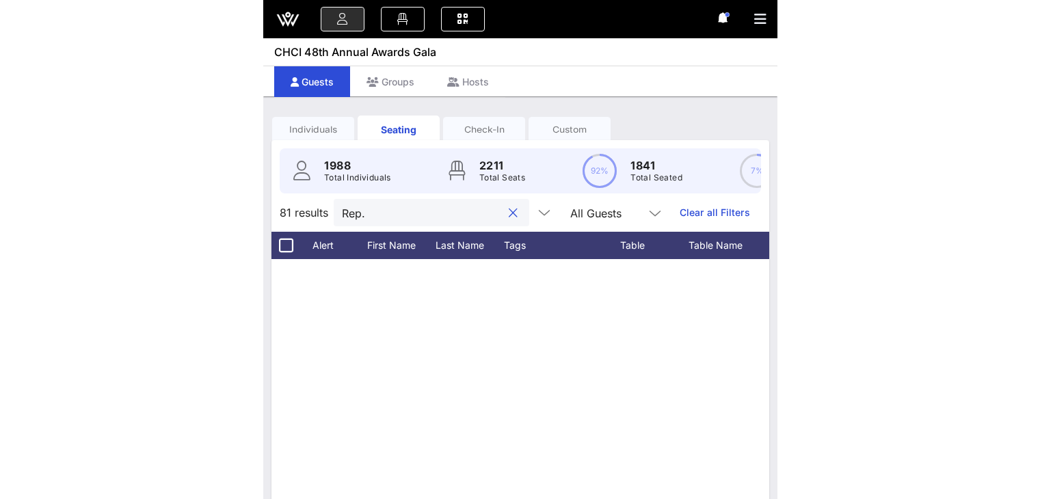
scroll to position [1846, 0]
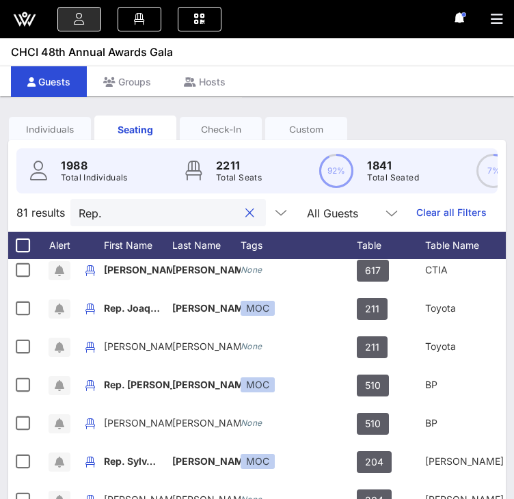
type input "Rep."
